Goal: Task Accomplishment & Management: Use online tool/utility

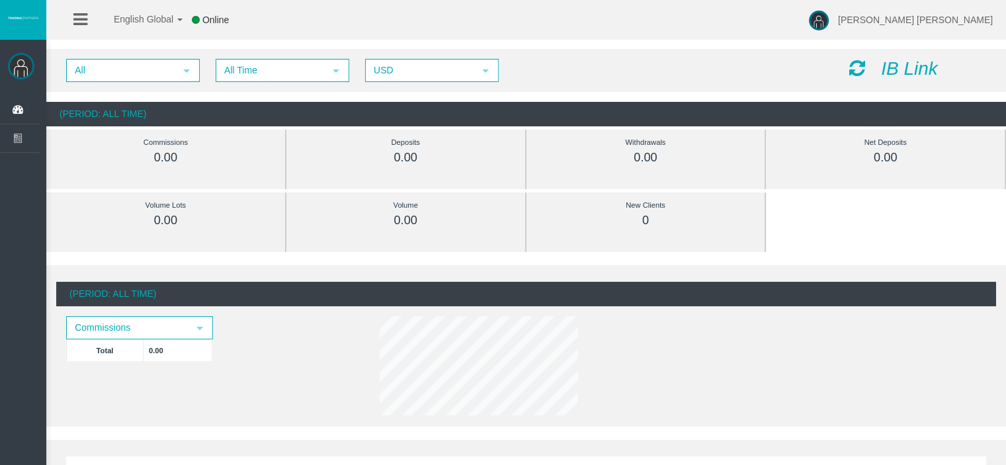
click at [889, 65] on icon "IB Link" at bounding box center [909, 68] width 57 height 21
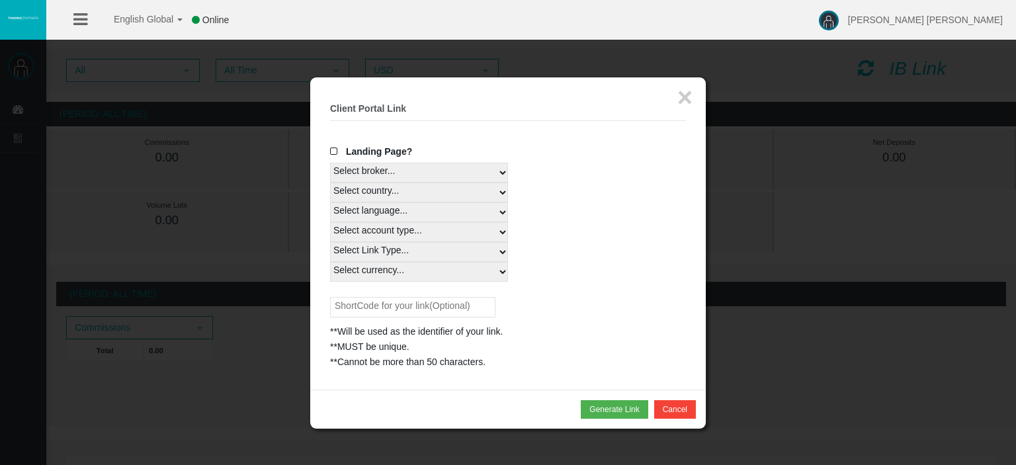
click at [390, 190] on select "Select country... Rest of the World" at bounding box center [419, 193] width 178 height 20
select select
click at [330, 183] on select "Select country... Rest of the World" at bounding box center [419, 193] width 178 height 20
click at [374, 221] on select "Select language... English Japanese Chinese Portuguese Spanish Czech German Fre…" at bounding box center [419, 212] width 178 height 20
select select
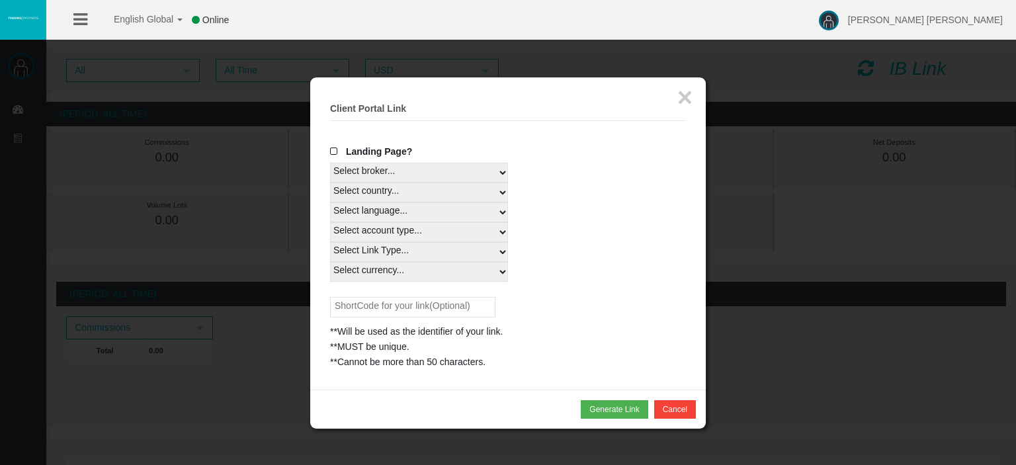
click at [330, 202] on select "Select language... English Japanese Chinese Portuguese Spanish Czech German Fre…" at bounding box center [419, 212] width 178 height 20
click at [370, 246] on select "Select Link Type..." at bounding box center [419, 252] width 178 height 20
click at [384, 224] on select "Select account type... All Platforms Trade Copy MT4 LiveFloatingSpreadAccount M…" at bounding box center [419, 232] width 178 height 20
select select
click at [330, 222] on select "Select account type... All Platforms Trade Copy MT4 LiveFloatingSpreadAccount M…" at bounding box center [419, 232] width 178 height 20
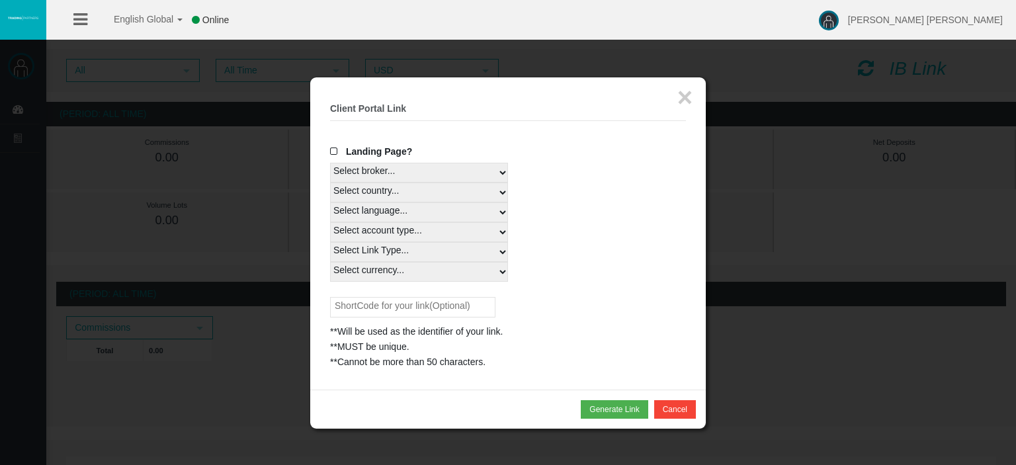
click at [370, 258] on select "Select Link Type... Real" at bounding box center [419, 252] width 178 height 20
click at [370, 253] on select "Select Link Type... Real" at bounding box center [419, 252] width 178 height 20
click at [330, 242] on select "Select Link Type... Real" at bounding box center [419, 252] width 178 height 20
drag, startPoint x: 369, startPoint y: 248, endPoint x: 368, endPoint y: 258, distance: 10.0
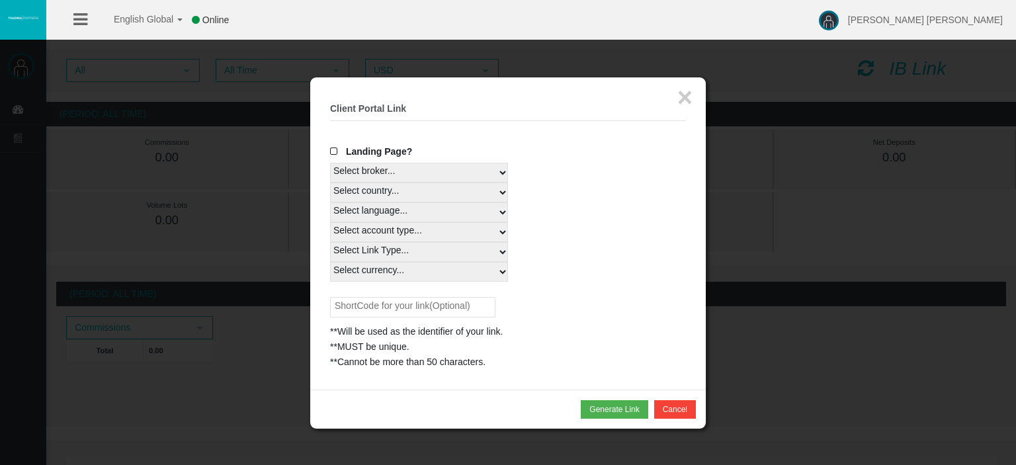
click at [369, 248] on select "Select Link Type... Real" at bounding box center [419, 252] width 178 height 20
select select "Real"
click at [330, 242] on select "Select Link Type... Real" at bounding box center [419, 252] width 178 height 20
click at [355, 272] on select "Select currency... All Currencies" at bounding box center [419, 272] width 178 height 20
select select "All Currencies"
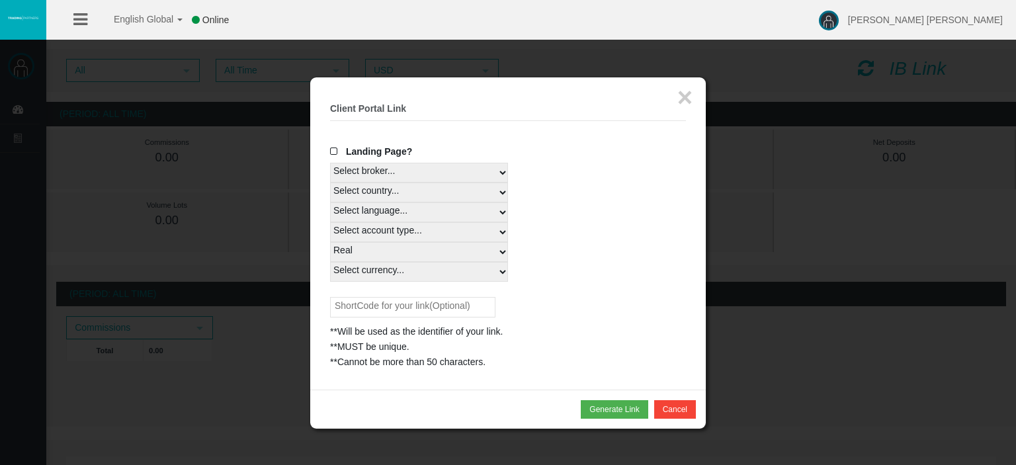
click at [330, 262] on select "Select currency... All Currencies" at bounding box center [419, 272] width 178 height 20
click at [398, 303] on input "text" at bounding box center [412, 307] width 165 height 21
type input "COSMO"
click at [616, 409] on button "Generate Link" at bounding box center [614, 409] width 67 height 19
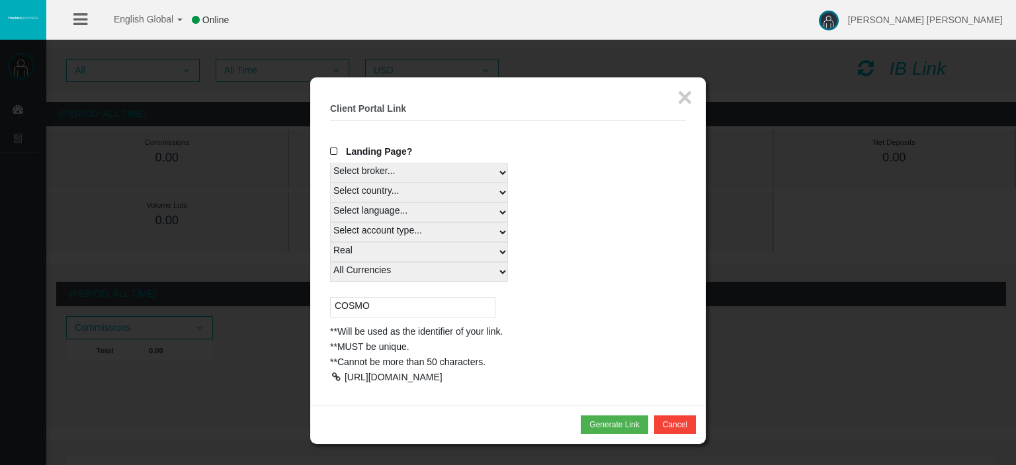
click at [339, 375] on div at bounding box center [336, 376] width 12 height 9
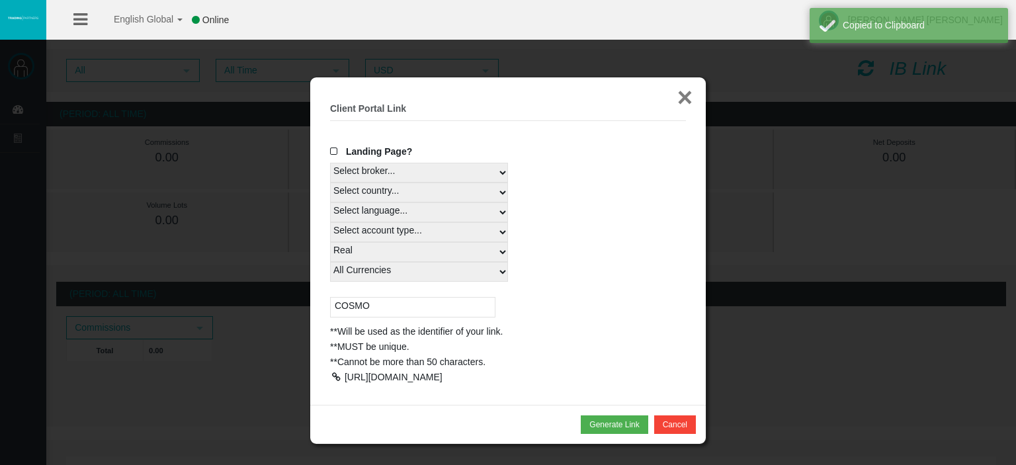
click at [685, 97] on button "×" at bounding box center [684, 97] width 15 height 26
